Goal: Information Seeking & Learning: Find contact information

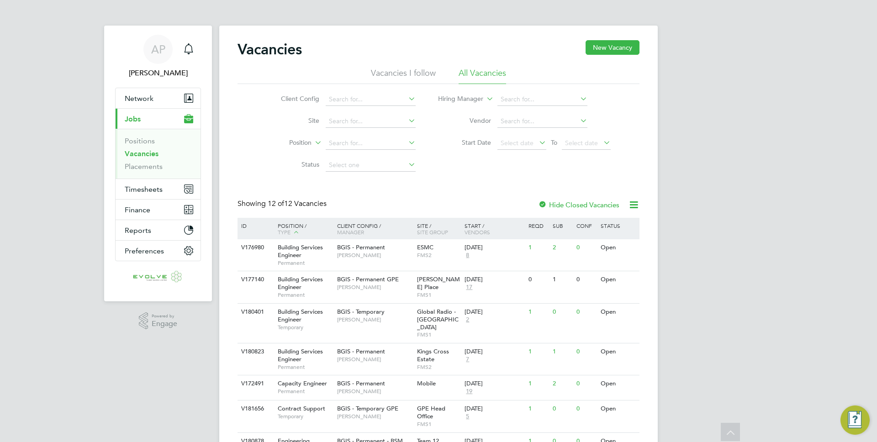
scroll to position [79, 0]
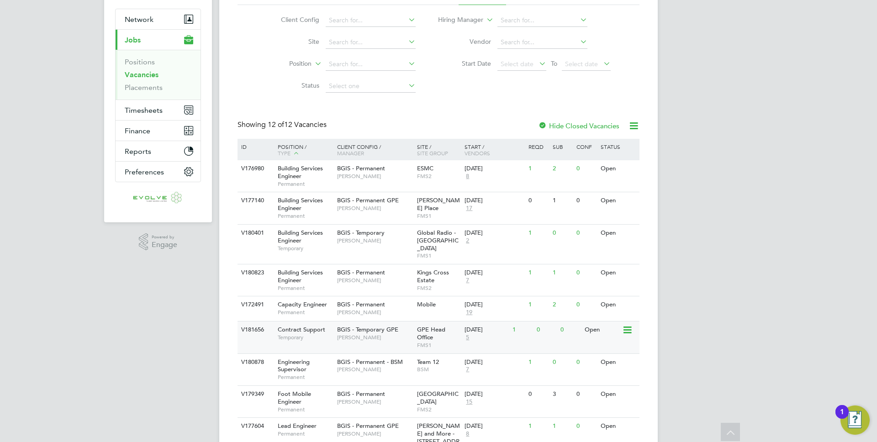
click at [336, 332] on div "BGIS - Temporary GPE [PERSON_NAME]" at bounding box center [375, 334] width 80 height 24
click at [378, 313] on div "BGIS - Permanent [PERSON_NAME]" at bounding box center [375, 309] width 80 height 24
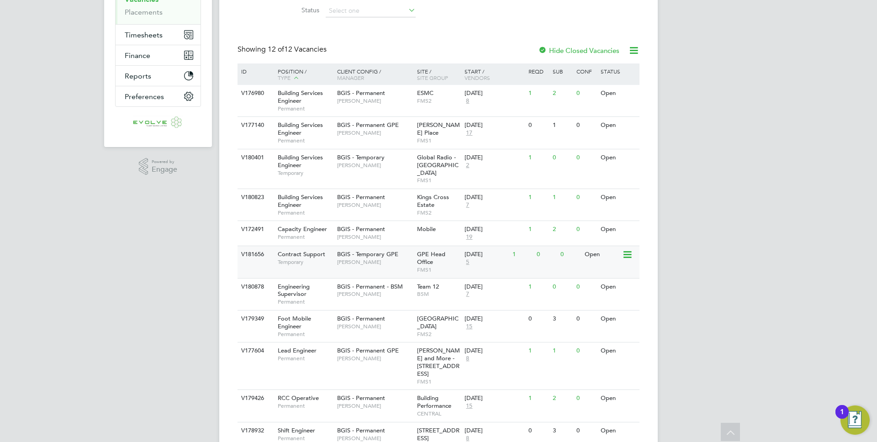
click at [361, 259] on span "[PERSON_NAME]" at bounding box center [374, 262] width 75 height 7
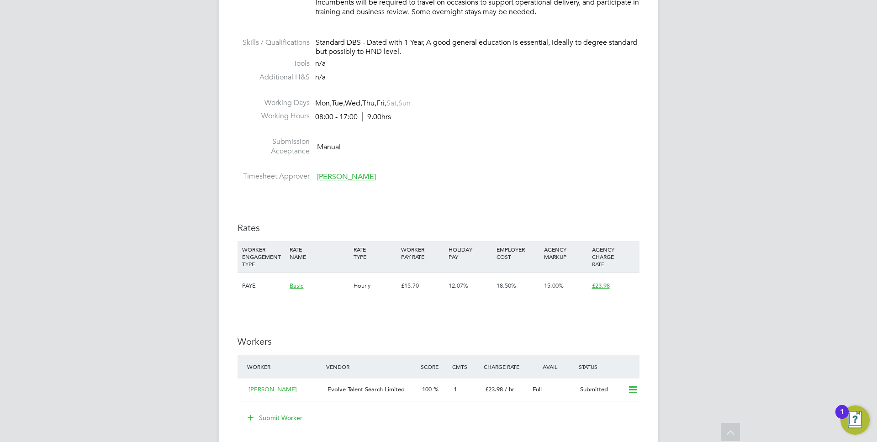
scroll to position [1338, 0]
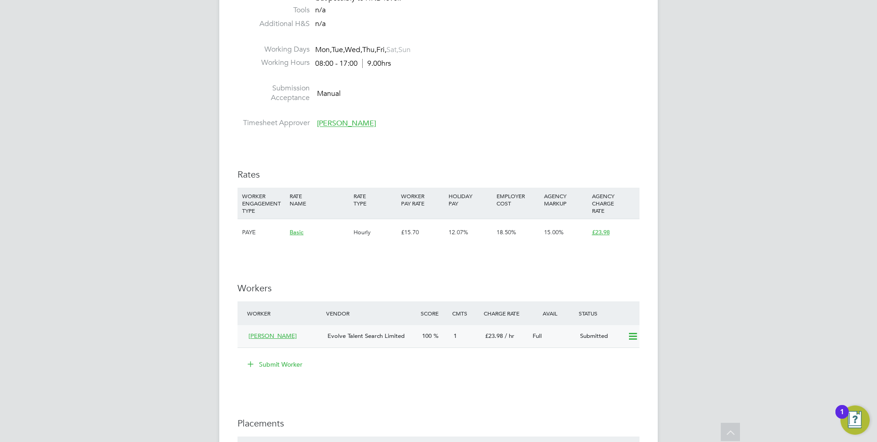
click at [633, 339] on icon at bounding box center [632, 336] width 11 height 7
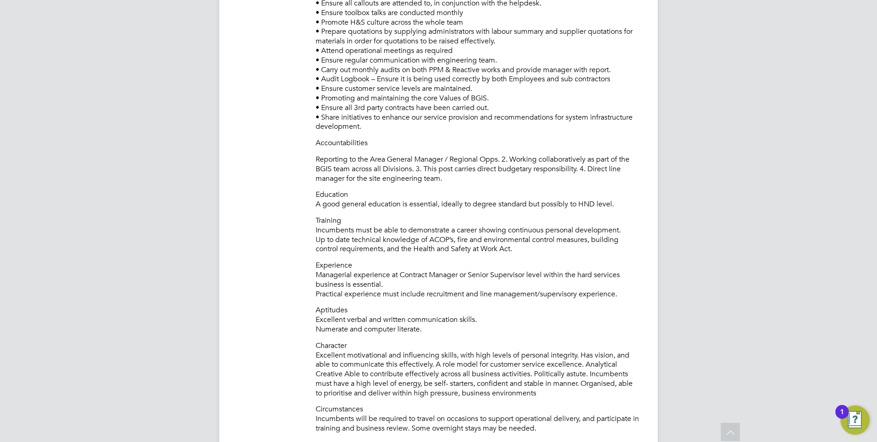
scroll to position [753, 0]
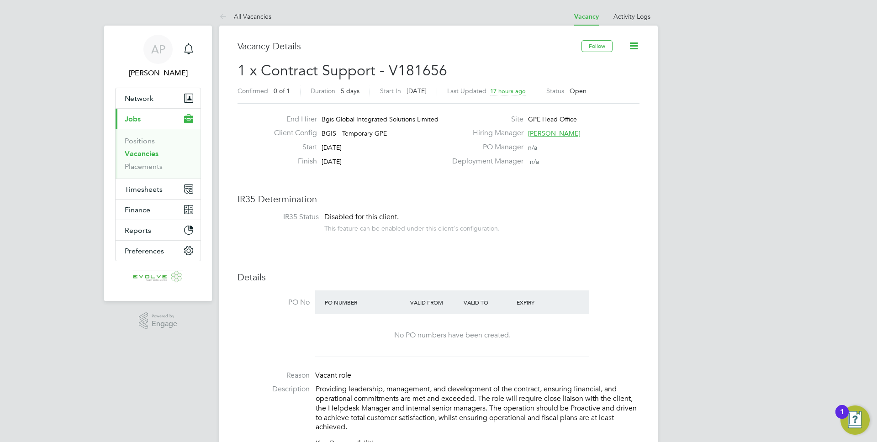
click at [545, 130] on span "[PERSON_NAME]" at bounding box center [554, 133] width 53 height 8
click at [601, 185] on span "kirsty.roberts@bgis.com" at bounding box center [616, 191] width 96 height 16
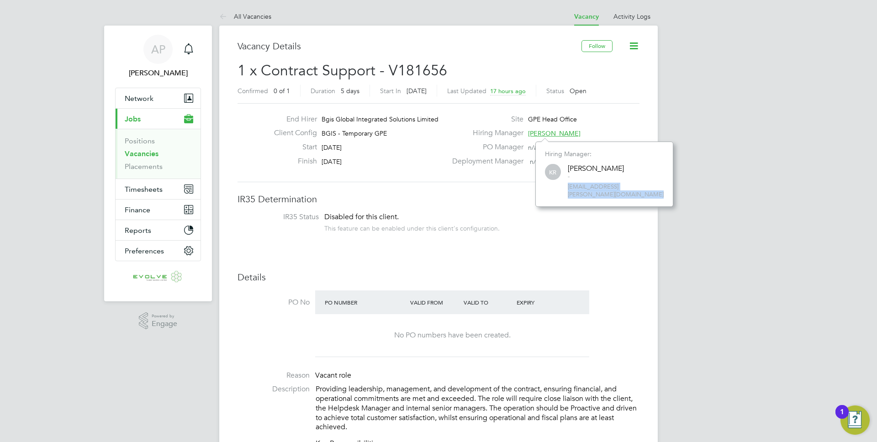
copy div "kirsty.roberts@bgis.com Remove"
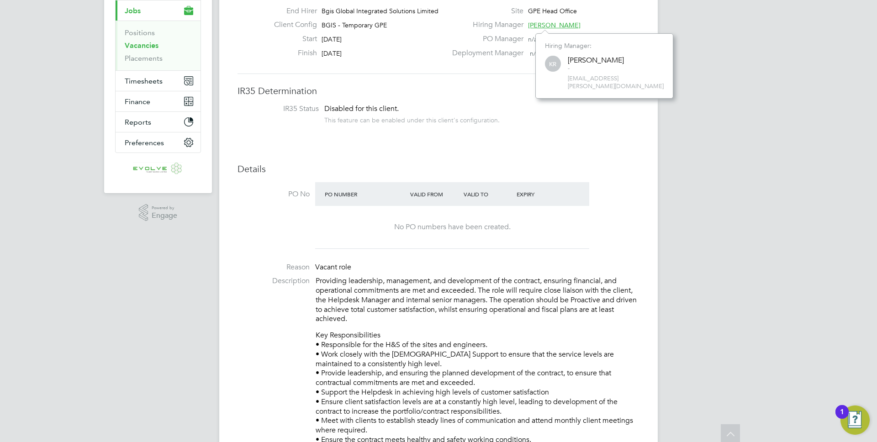
click at [399, 234] on div "No PO numbers have been created." at bounding box center [452, 227] width 256 height 42
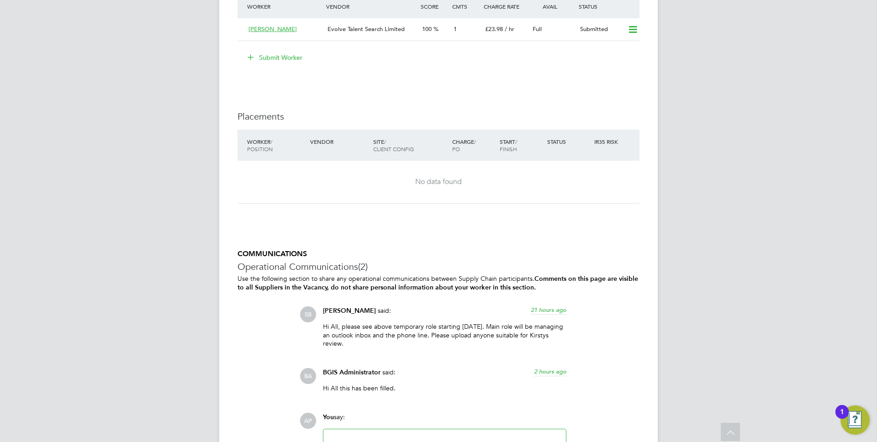
scroll to position [1751, 0]
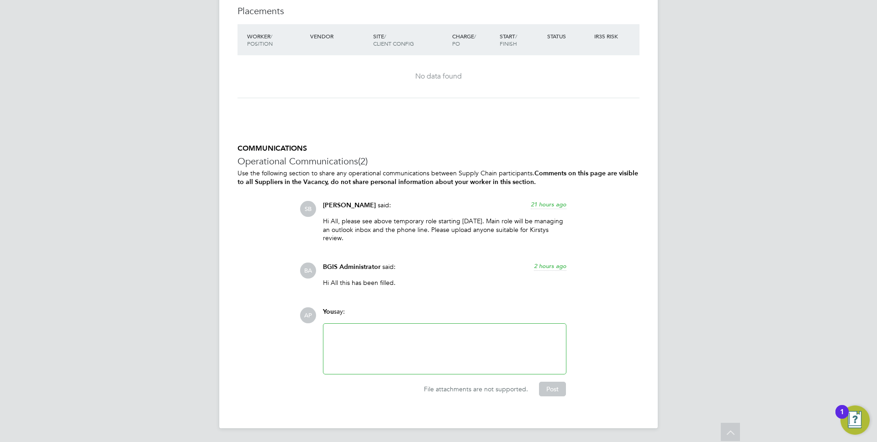
click at [546, 266] on span "2 hours ago" at bounding box center [550, 266] width 32 height 8
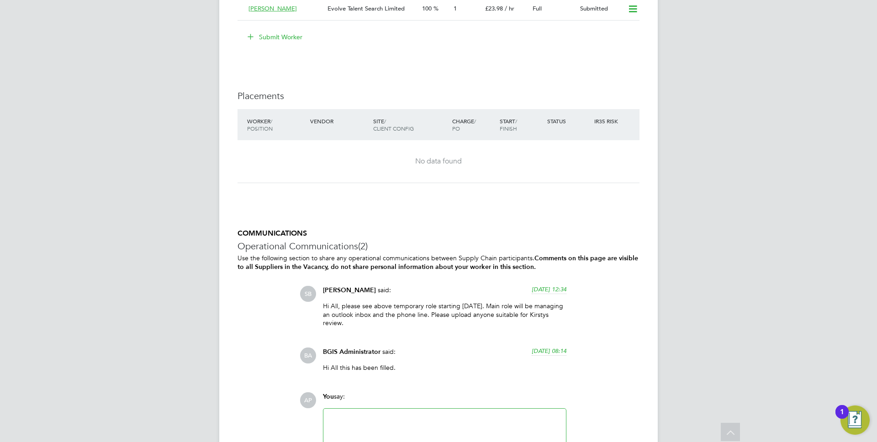
scroll to position [1562, 0]
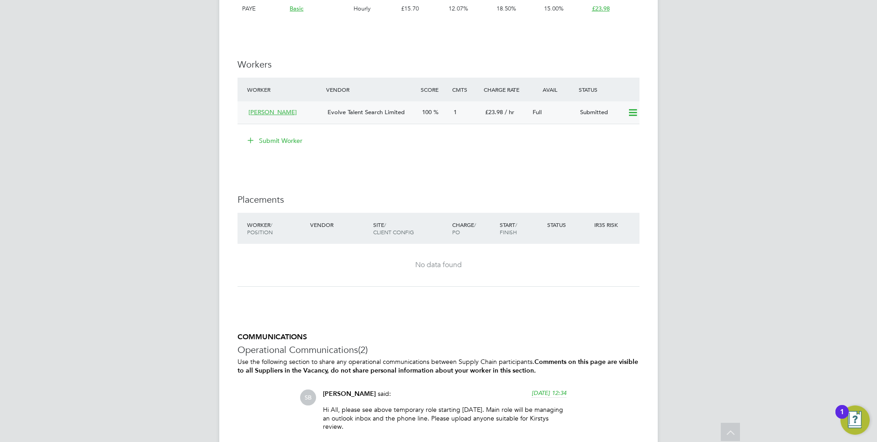
click at [509, 112] on span "/ hr" at bounding box center [510, 112] width 10 height 8
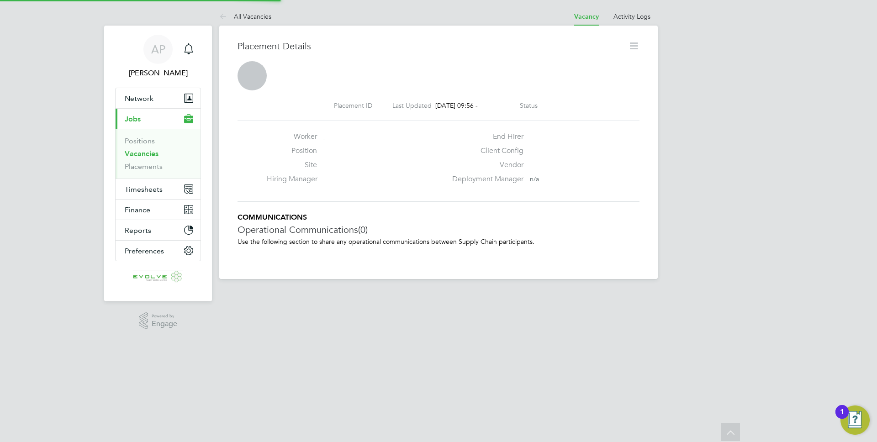
scroll to position [5, 5]
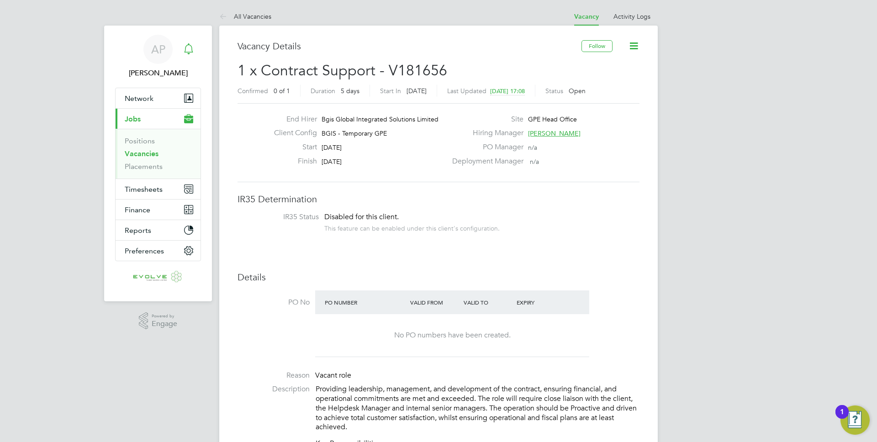
click at [195, 53] on div "Main navigation" at bounding box center [189, 49] width 18 height 18
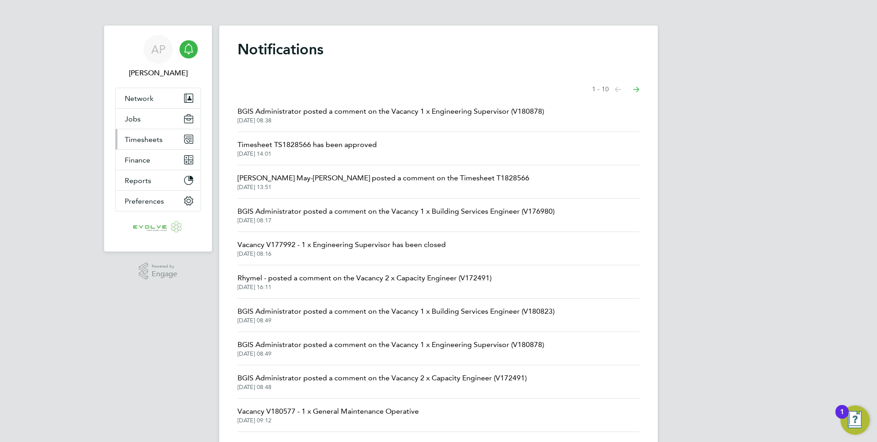
click at [143, 133] on button "Timesheets" at bounding box center [158, 139] width 85 height 20
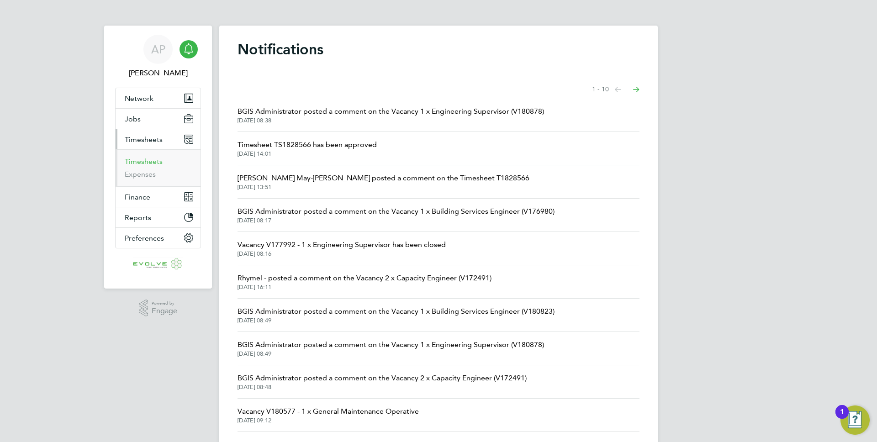
click at [132, 164] on link "Timesheets" at bounding box center [144, 161] width 38 height 9
